Goal: Information Seeking & Learning: Check status

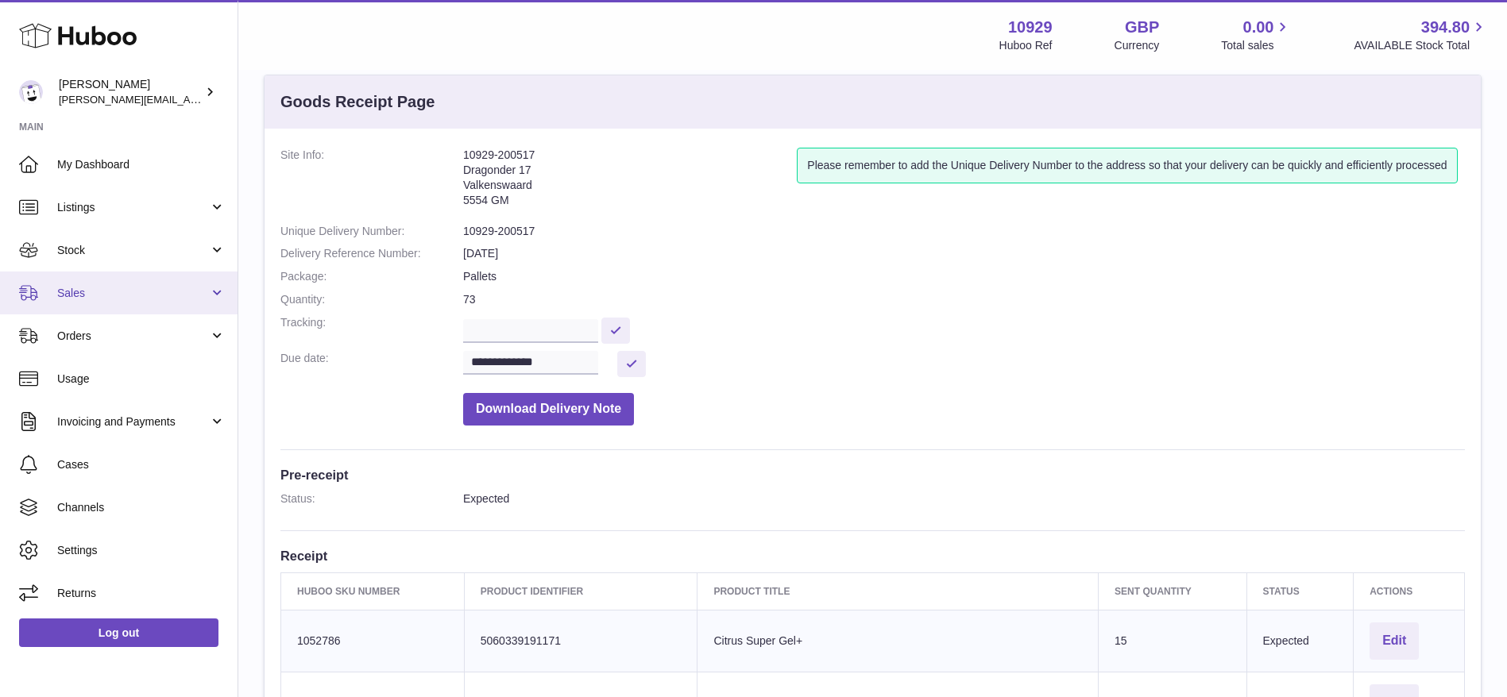
click at [90, 286] on span "Sales" at bounding box center [133, 293] width 152 height 15
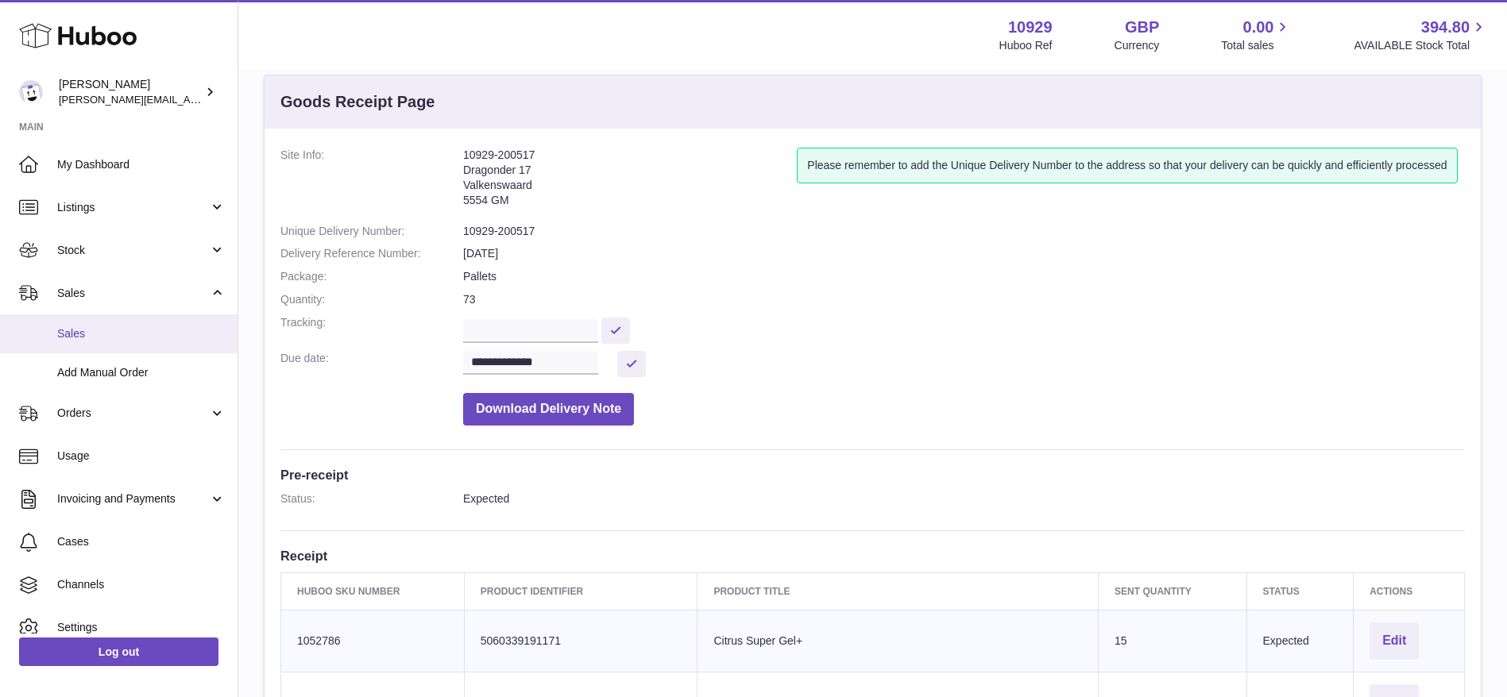
click at [104, 332] on span "Sales" at bounding box center [141, 333] width 168 height 15
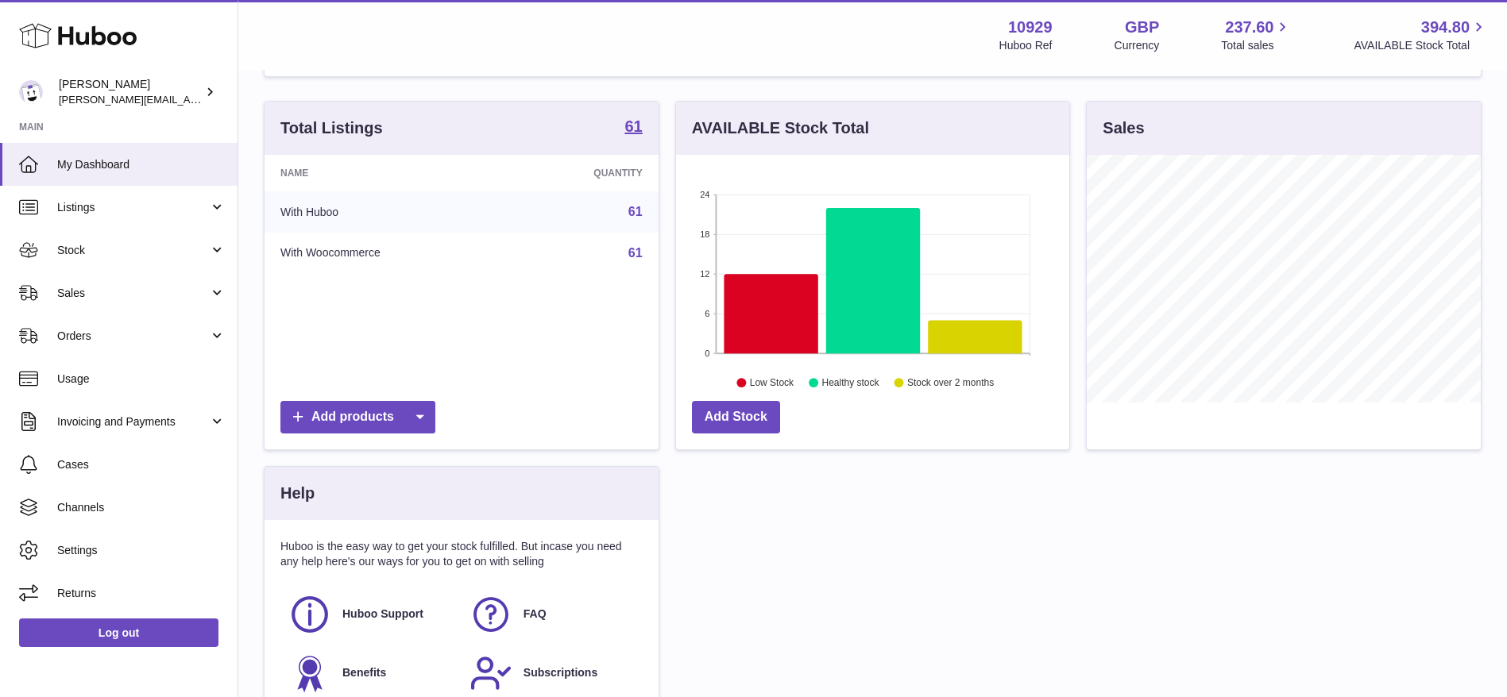
scroll to position [124, 0]
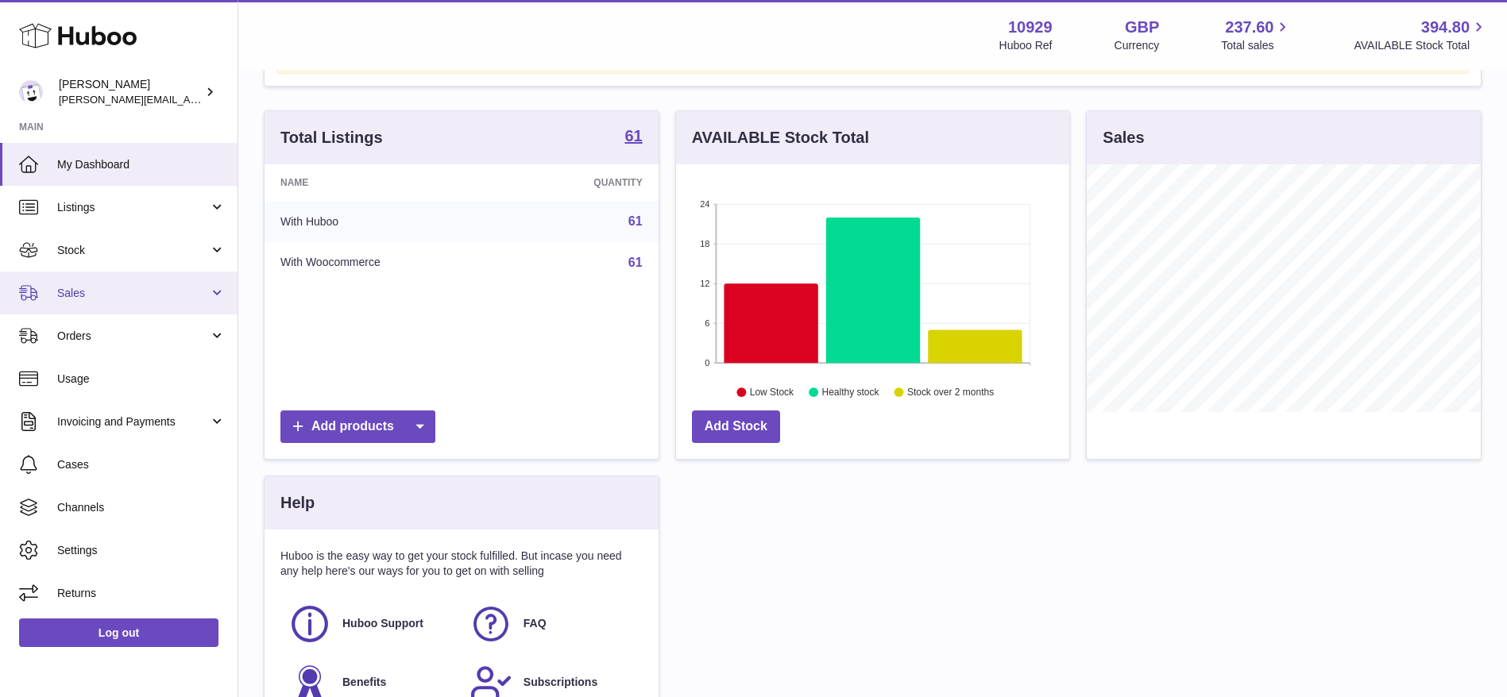
click at [113, 291] on span "Sales" at bounding box center [133, 293] width 152 height 15
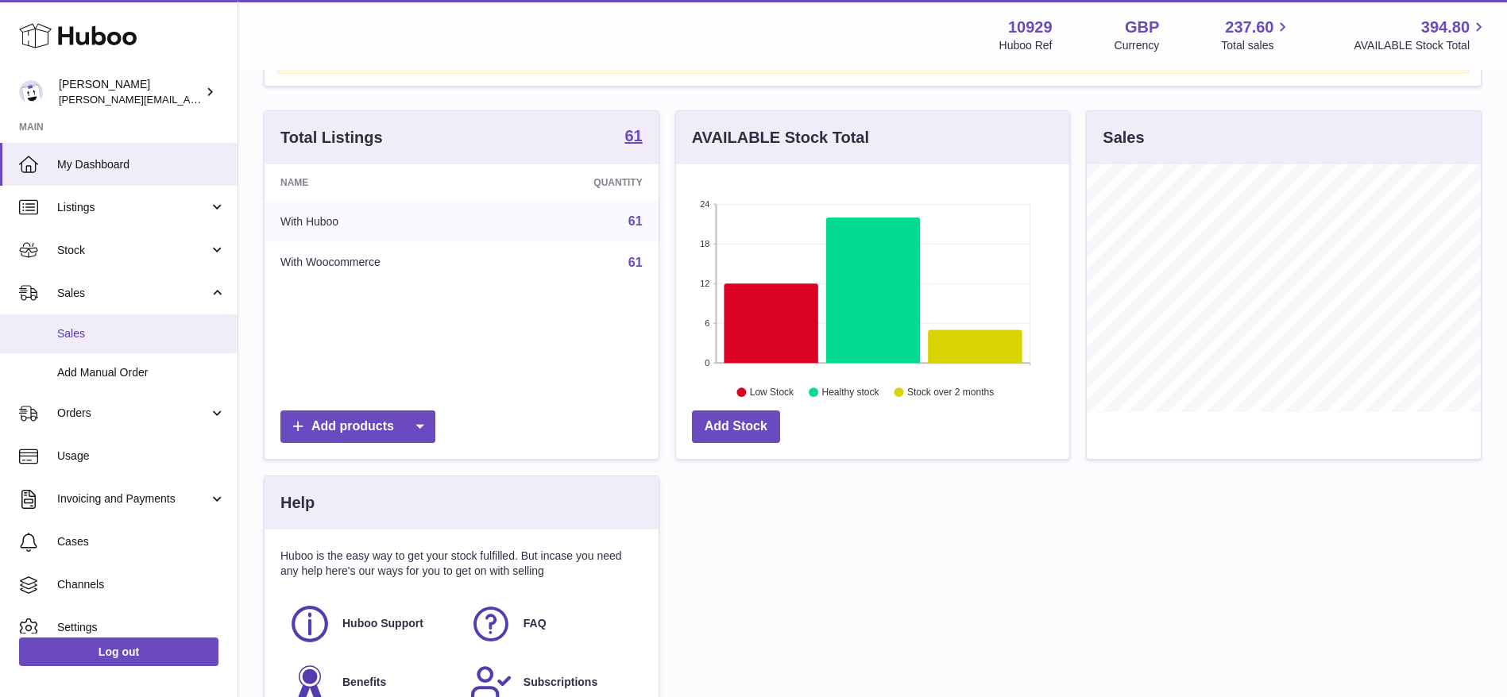
click at [97, 335] on span "Sales" at bounding box center [141, 333] width 168 height 15
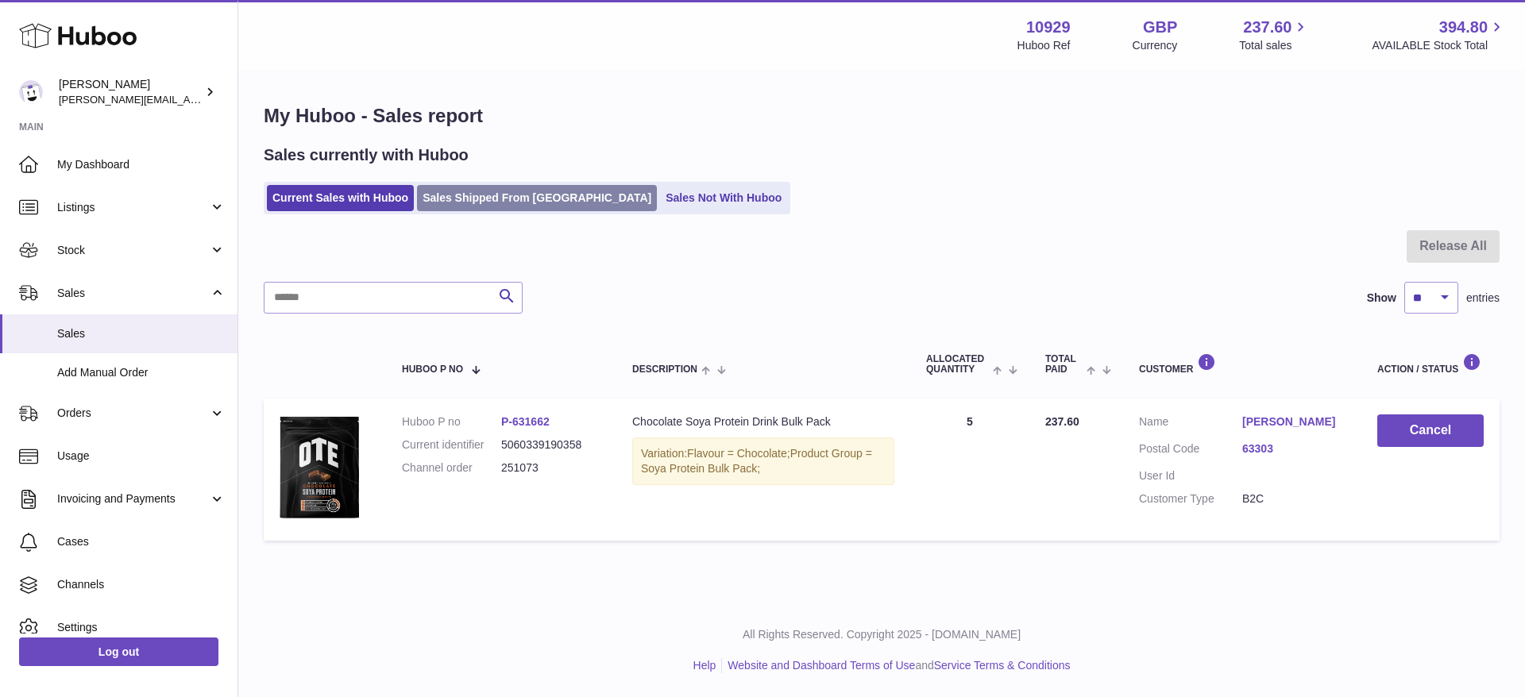
click at [470, 206] on link "Sales Shipped From [GEOGRAPHIC_DATA]" at bounding box center [537, 198] width 240 height 26
